Goal: Information Seeking & Learning: Find specific fact

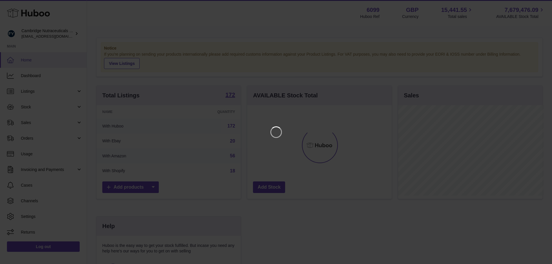
scroll to position [90, 146]
click at [540, 6] on icon "Close" at bounding box center [541, 5] width 7 height 7
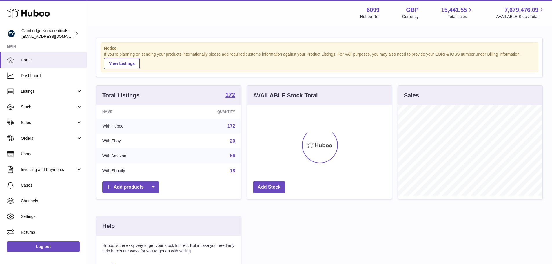
scroll to position [289841, 289787]
click at [32, 123] on span "Sales" at bounding box center [48, 123] width 55 height 6
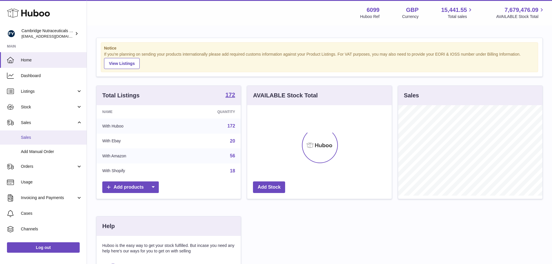
click at [29, 133] on link "Sales" at bounding box center [43, 137] width 87 height 14
click at [32, 134] on link "Sales" at bounding box center [43, 137] width 87 height 14
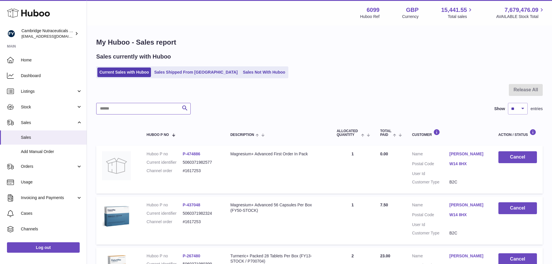
click at [135, 110] on input "text" at bounding box center [143, 109] width 95 height 12
paste input "******"
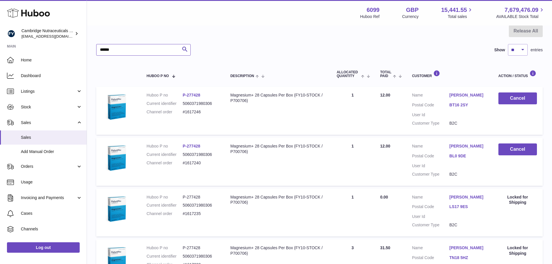
scroll to position [16, 0]
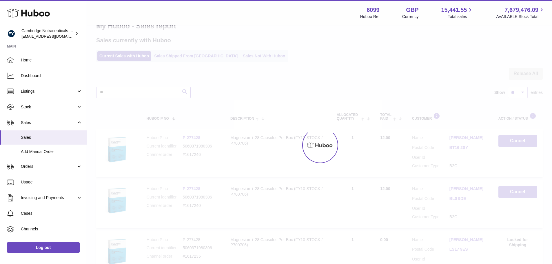
type input "*"
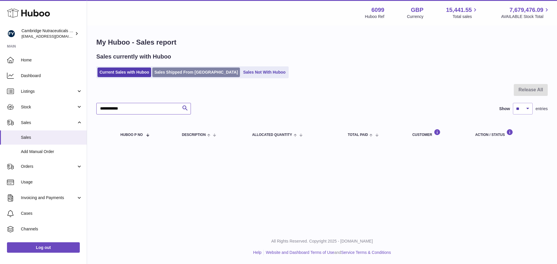
type input "**********"
click at [175, 72] on link "Sales Shipped From [GEOGRAPHIC_DATA]" at bounding box center [196, 73] width 88 height 10
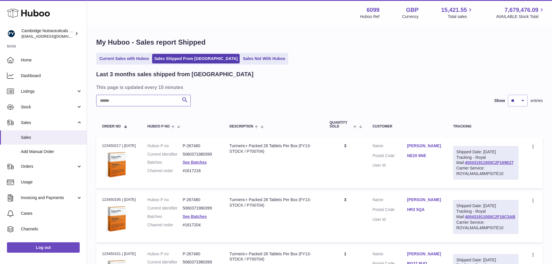
click at [145, 103] on input "text" at bounding box center [143, 101] width 95 height 12
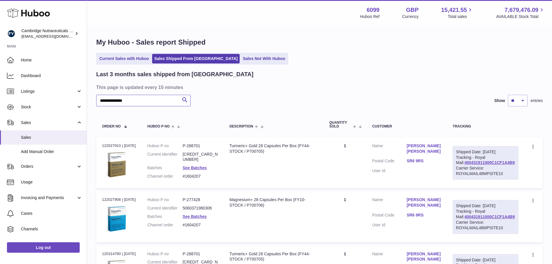
type input "**********"
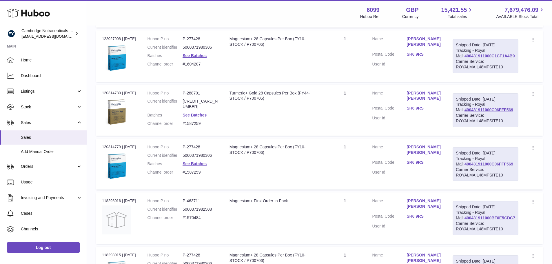
scroll to position [174, 0]
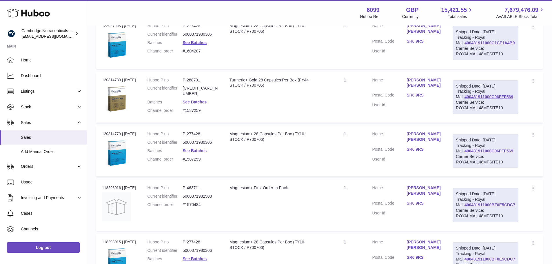
click at [199, 153] on link "See Batches" at bounding box center [195, 150] width 24 height 5
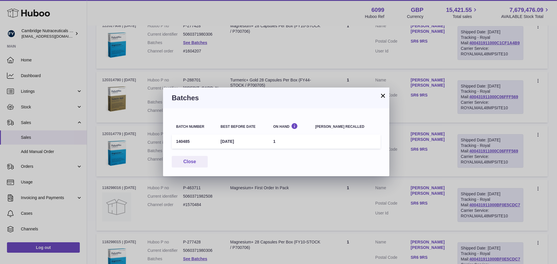
click at [181, 138] on td "140485" at bounding box center [194, 142] width 44 height 14
copy td "140485"
click at [384, 97] on button "×" at bounding box center [382, 95] width 7 height 7
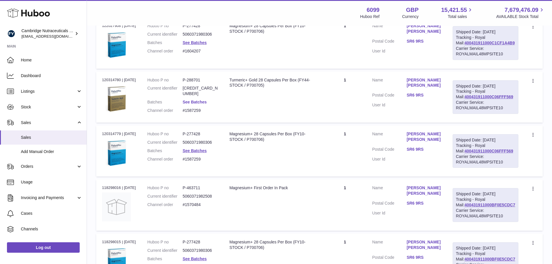
click at [201, 104] on link "See Batches" at bounding box center [195, 102] width 24 height 5
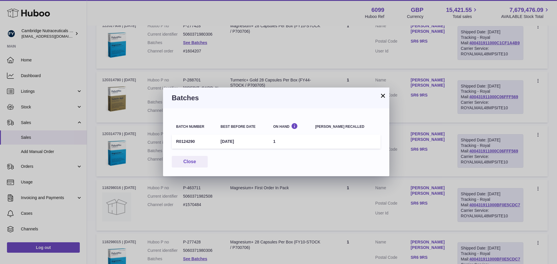
click at [187, 141] on td "R0124290" at bounding box center [194, 142] width 44 height 14
copy td "R0124290"
click at [382, 95] on button "×" at bounding box center [382, 95] width 7 height 7
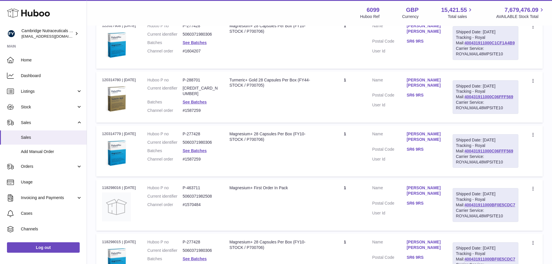
click at [195, 83] on dd "P-288701" at bounding box center [200, 80] width 35 height 6
copy dd "288701"
